Goal: Task Accomplishment & Management: Use online tool/utility

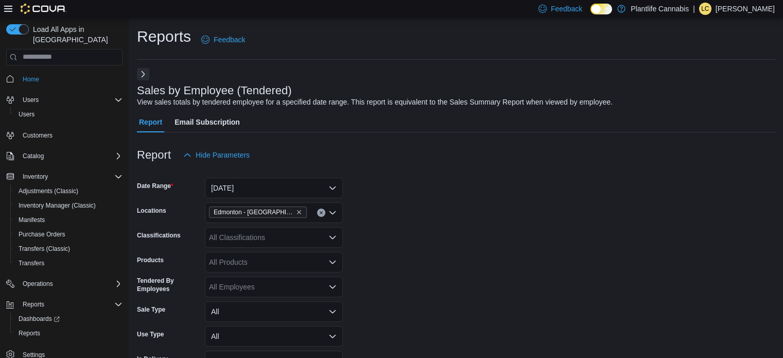
scroll to position [258, 0]
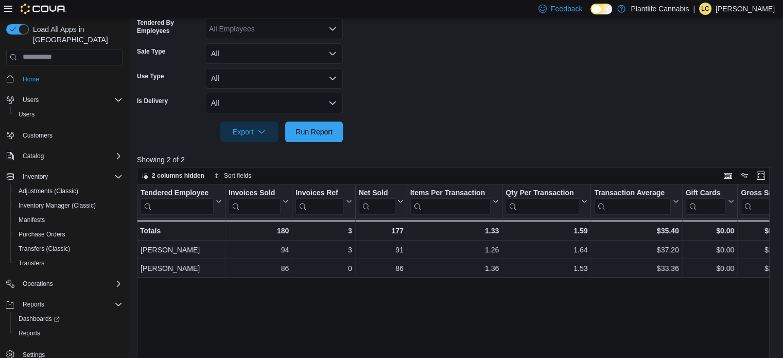
drag, startPoint x: 371, startPoint y: 83, endPoint x: 447, endPoint y: 17, distance: 100.8
click at [371, 83] on form "Date Range [DATE] Locations [GEOGRAPHIC_DATA] - [GEOGRAPHIC_DATA] Classificatio…" at bounding box center [456, 24] width 639 height 235
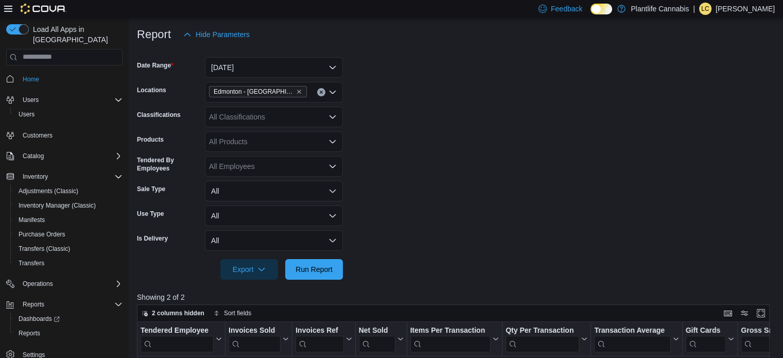
scroll to position [104, 0]
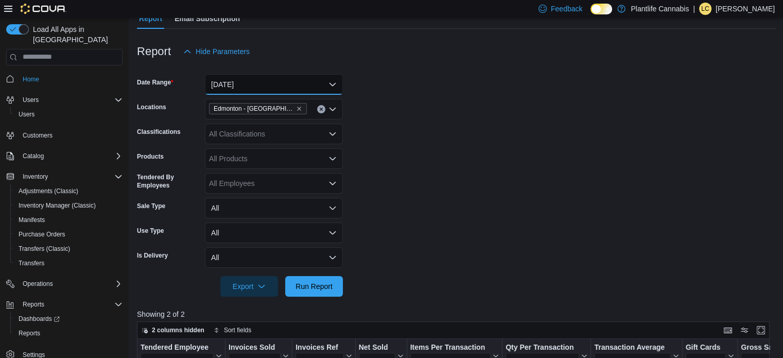
click at [265, 88] on button "[DATE]" at bounding box center [274, 84] width 138 height 21
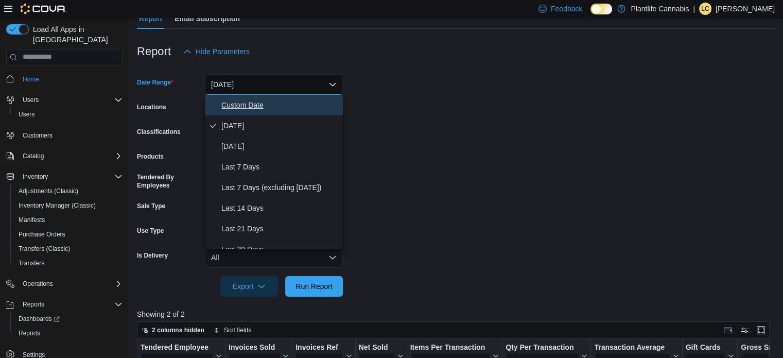
click at [258, 109] on span "Custom Date" at bounding box center [279, 105] width 117 height 12
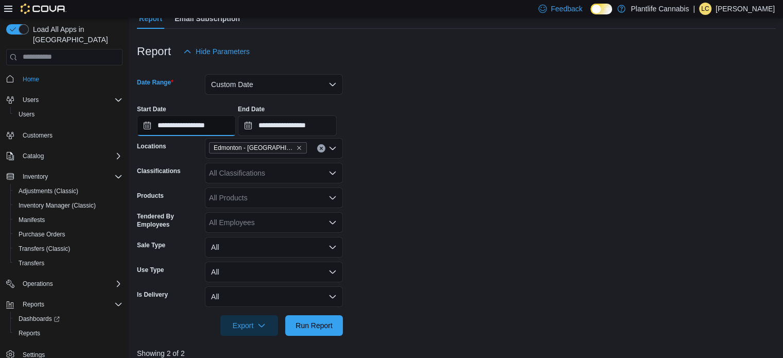
click at [208, 133] on input "**********" at bounding box center [186, 125] width 99 height 21
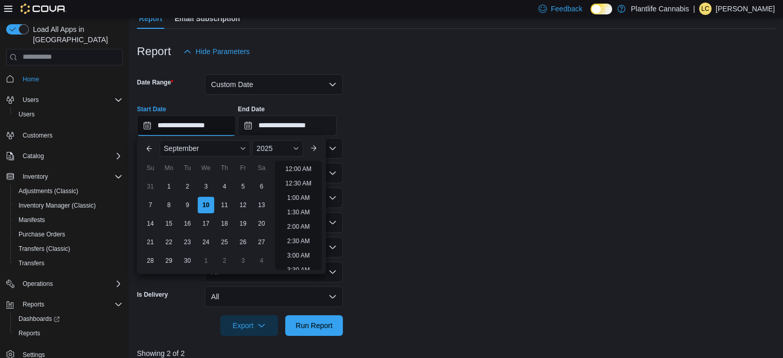
scroll to position [585, 0]
click at [302, 178] on li "8:30 PM" at bounding box center [298, 175] width 31 height 12
type input "**********"
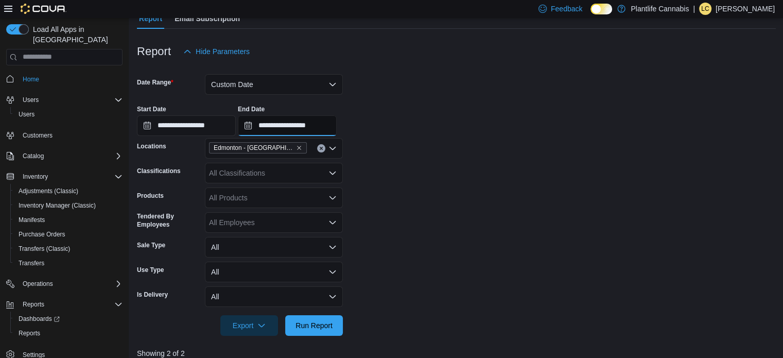
click at [334, 121] on input "**********" at bounding box center [287, 125] width 99 height 21
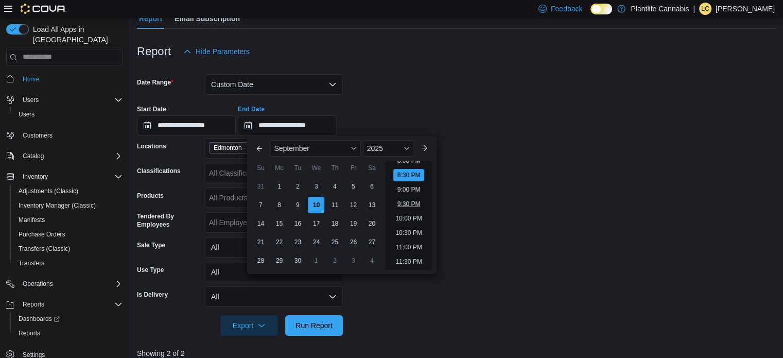
click at [406, 201] on li "9:30 PM" at bounding box center [409, 204] width 31 height 12
type input "**********"
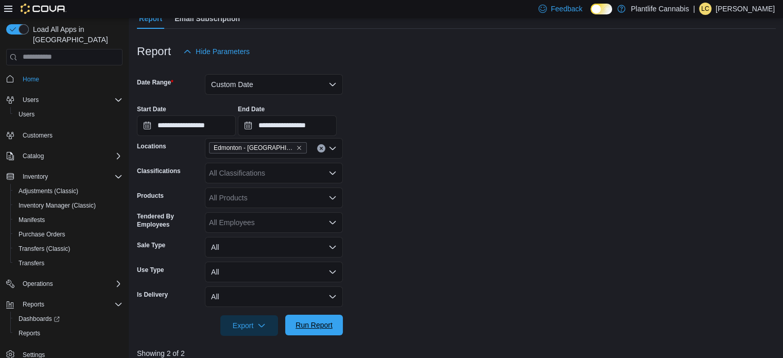
click at [326, 323] on span "Run Report" at bounding box center [314, 325] width 37 height 10
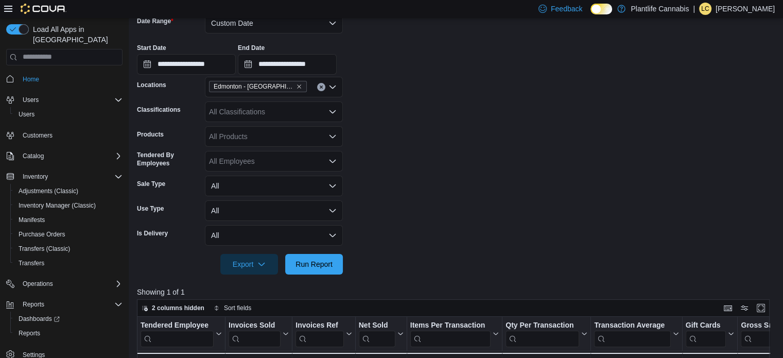
scroll to position [155, 0]
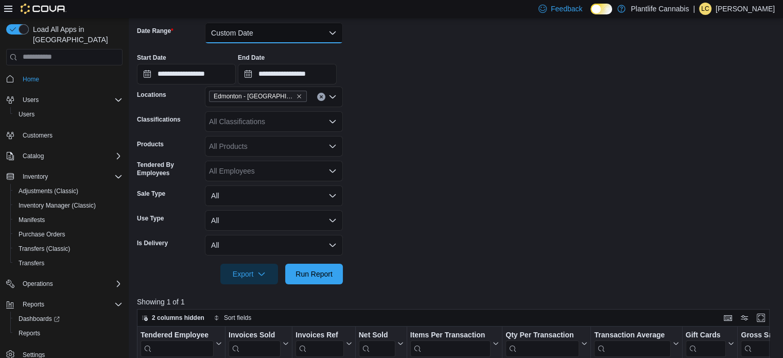
click at [283, 36] on button "Custom Date" at bounding box center [274, 33] width 138 height 21
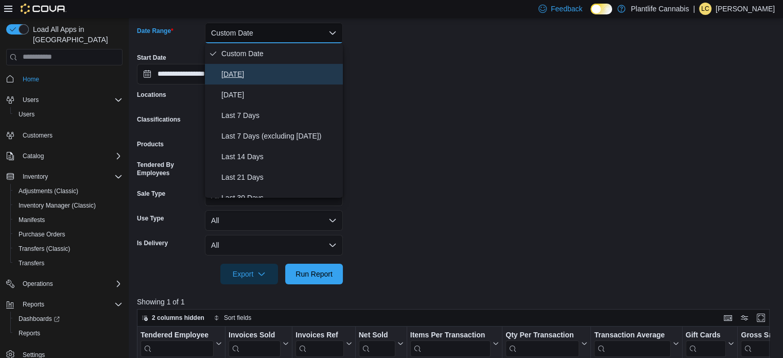
click at [269, 77] on span "[DATE]" at bounding box center [279, 74] width 117 height 12
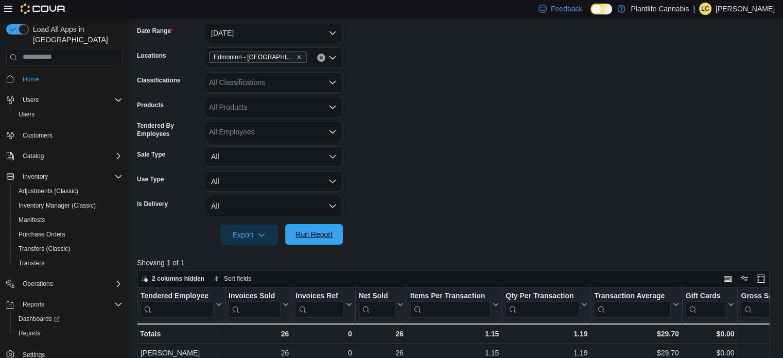
click at [314, 232] on span "Run Report" at bounding box center [314, 234] width 37 height 10
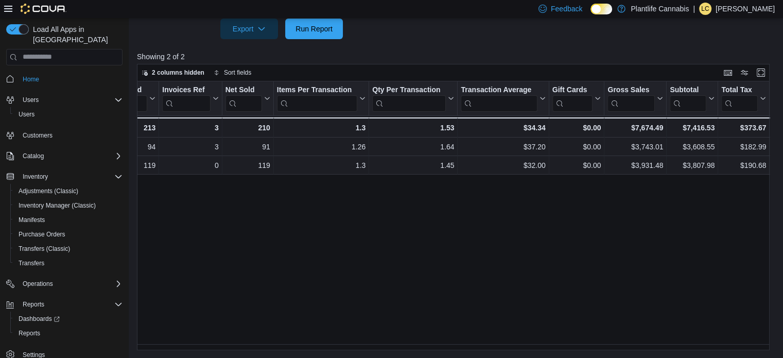
scroll to position [0, 60]
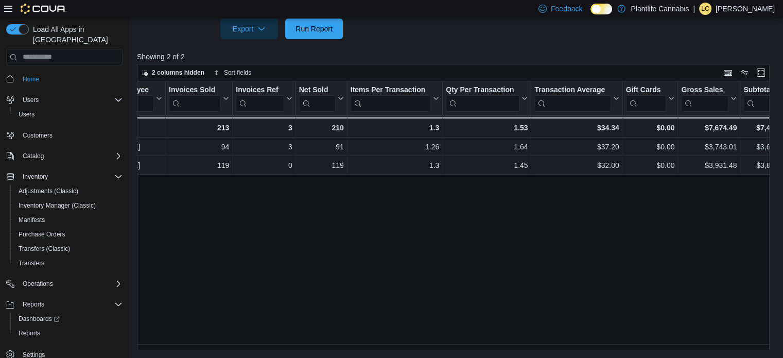
drag, startPoint x: 389, startPoint y: 242, endPoint x: 391, endPoint y: 313, distance: 70.6
click at [389, 242] on div "Tendered Employee Click to view column header actions Invoices Sold Click to vi…" at bounding box center [456, 215] width 639 height 269
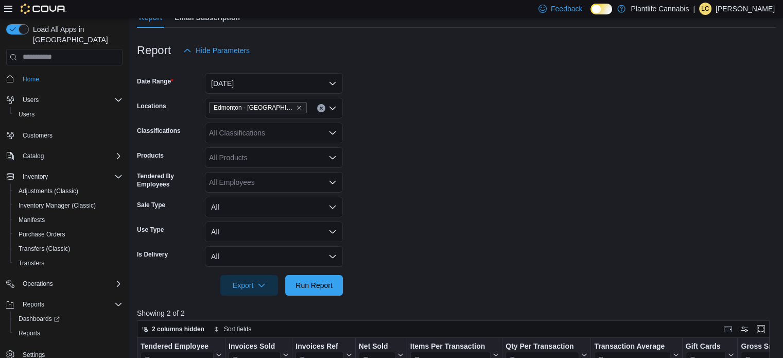
scroll to position [104, 0]
click at [245, 91] on button "[DATE]" at bounding box center [274, 84] width 138 height 21
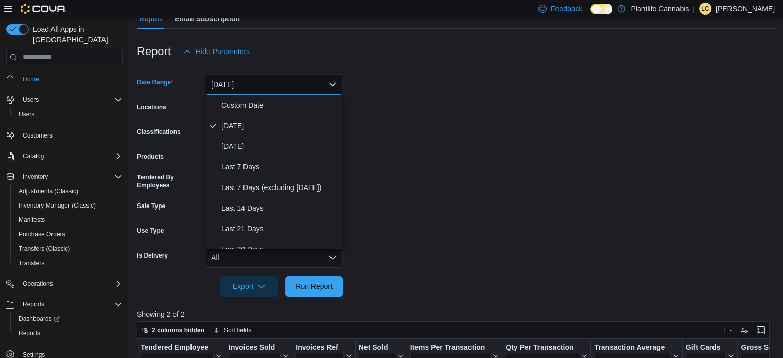
click at [527, 123] on form "Date Range [DATE] Locations [GEOGRAPHIC_DATA] - [GEOGRAPHIC_DATA] Classificatio…" at bounding box center [456, 179] width 639 height 235
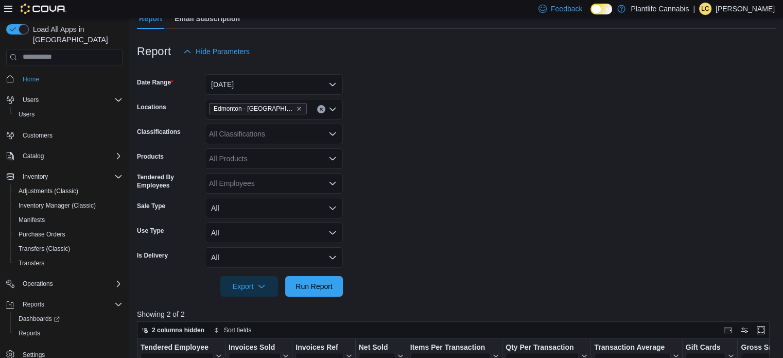
click at [288, 132] on div "All Classifications" at bounding box center [274, 134] width 138 height 21
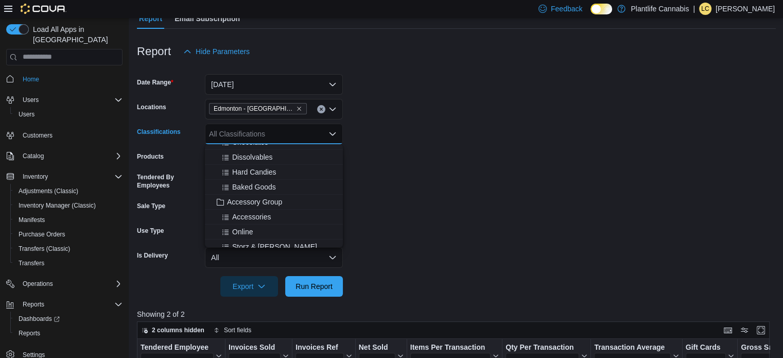
scroll to position [103, 0]
click at [279, 194] on span "Accessory Group" at bounding box center [254, 198] width 55 height 10
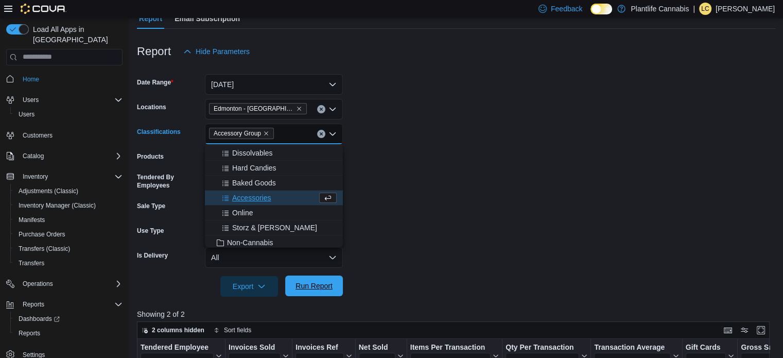
click at [328, 279] on span "Run Report" at bounding box center [314, 286] width 45 height 21
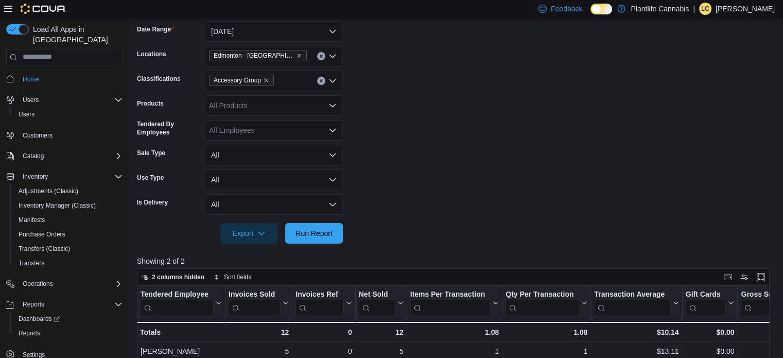
scroll to position [155, 0]
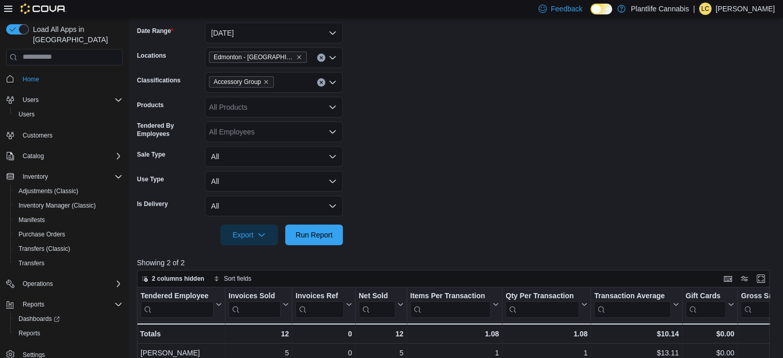
click at [323, 83] on button "Clear input" at bounding box center [321, 82] width 8 height 8
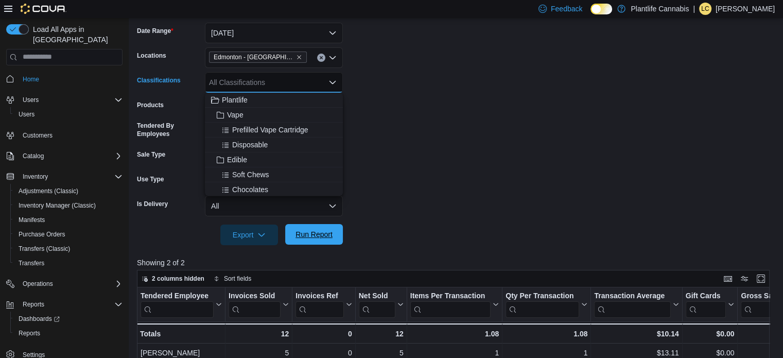
click at [326, 238] on span "Run Report" at bounding box center [314, 234] width 37 height 10
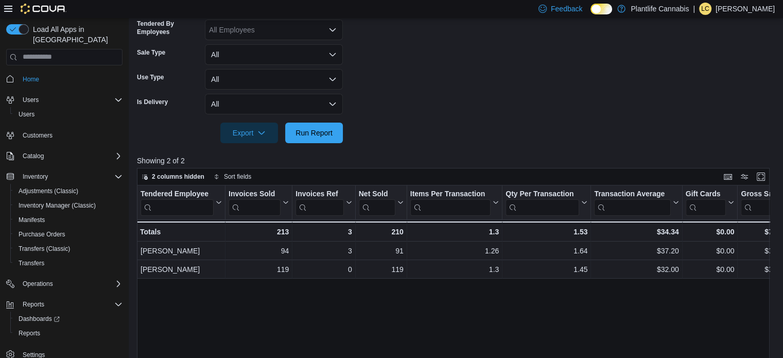
scroll to position [258, 0]
click at [322, 130] on span "Run Report" at bounding box center [314, 132] width 37 height 10
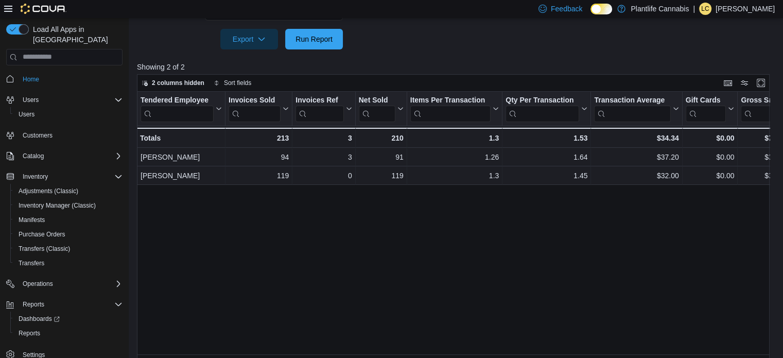
scroll to position [361, 0]
